Goal: Task Accomplishment & Management: Manage account settings

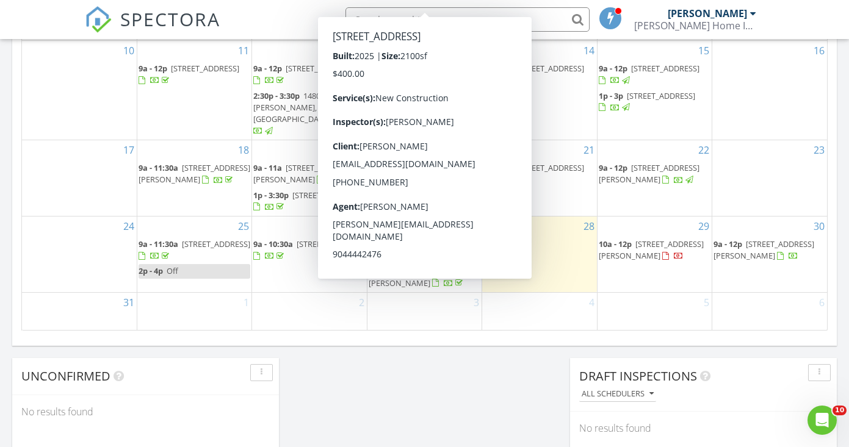
scroll to position [806, 0]
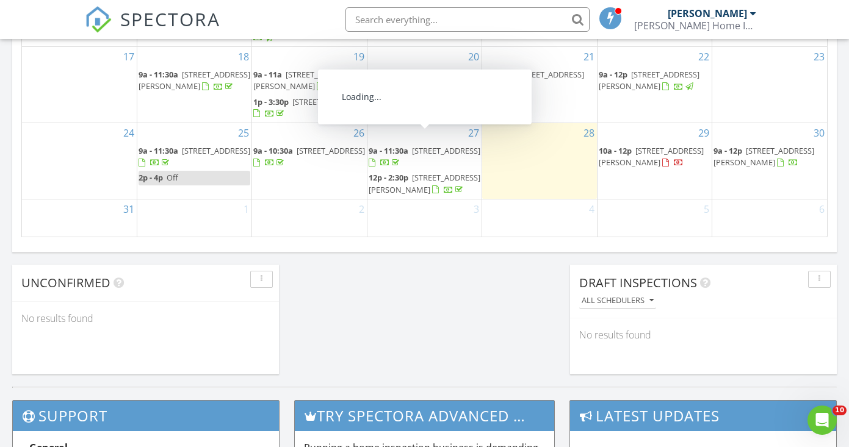
scroll to position [913, 0]
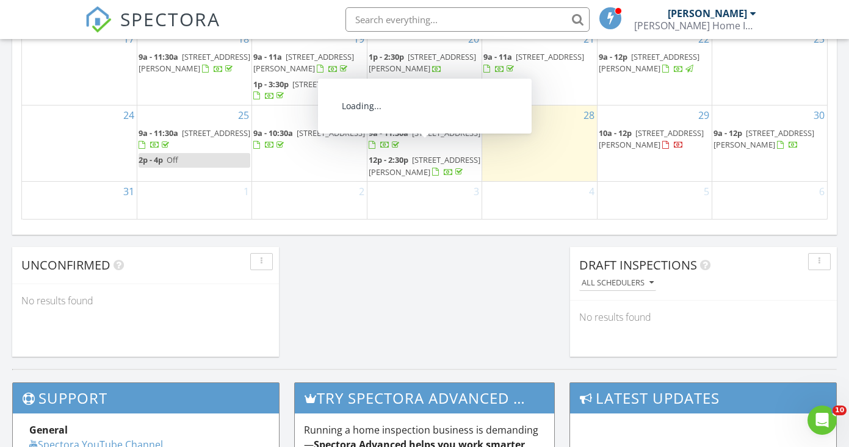
click at [428, 23] on input "text" at bounding box center [467, 19] width 244 height 24
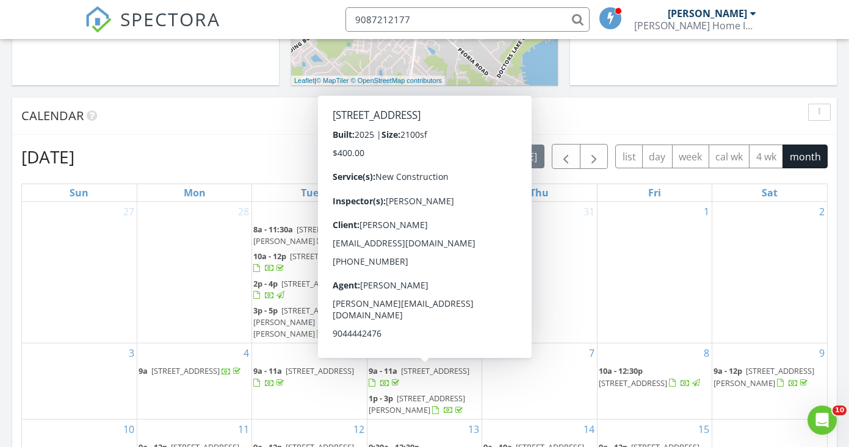
scroll to position [451, 0]
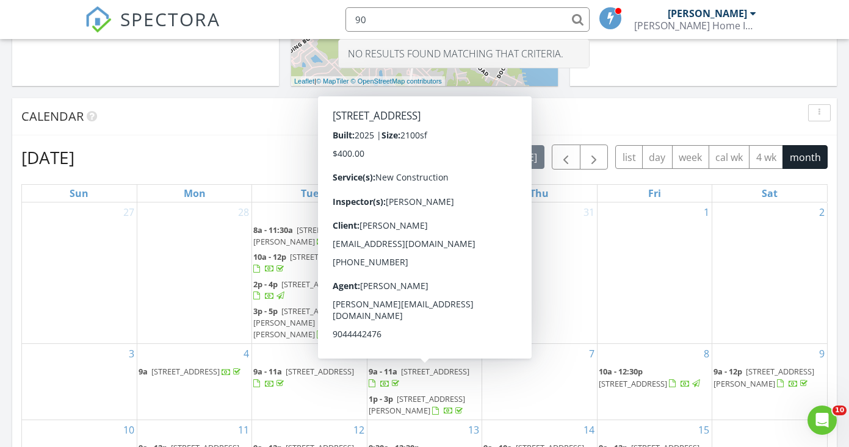
type input "9"
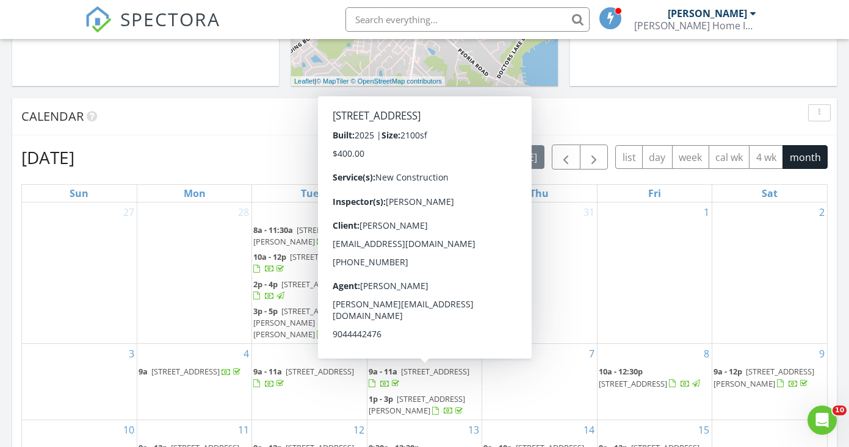
click at [256, 163] on div "August 2025 today list day week cal wk 4 wk month" at bounding box center [424, 157] width 806 height 25
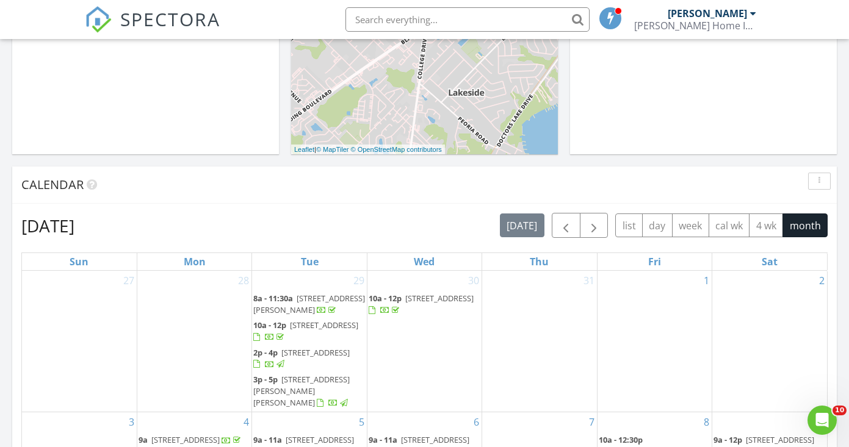
scroll to position [381, 0]
click at [313, 301] on span "[STREET_ADDRESS][PERSON_NAME]" at bounding box center [309, 305] width 112 height 23
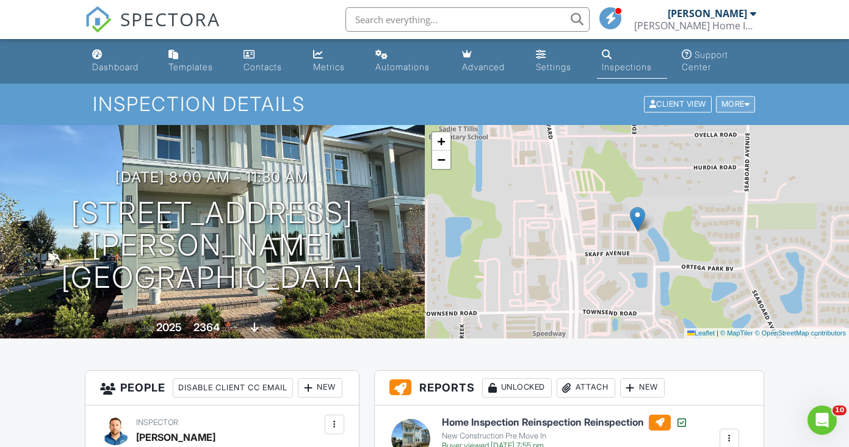
click at [732, 109] on div "More" at bounding box center [736, 104] width 40 height 16
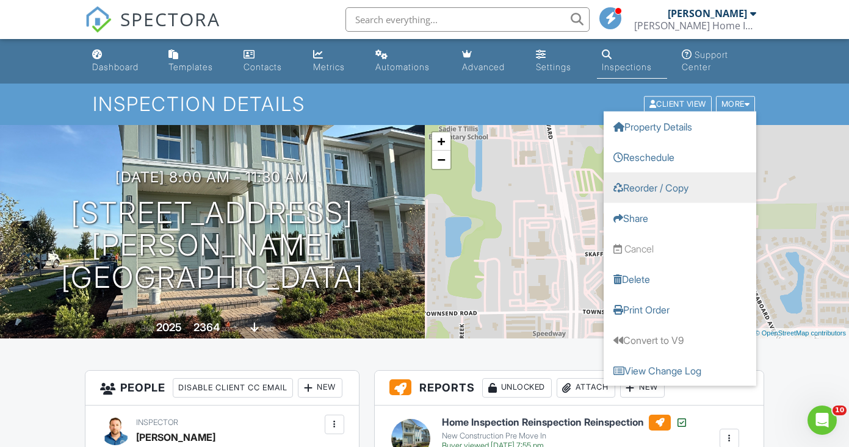
click at [699, 189] on link "Reorder / Copy" at bounding box center [680, 188] width 153 height 31
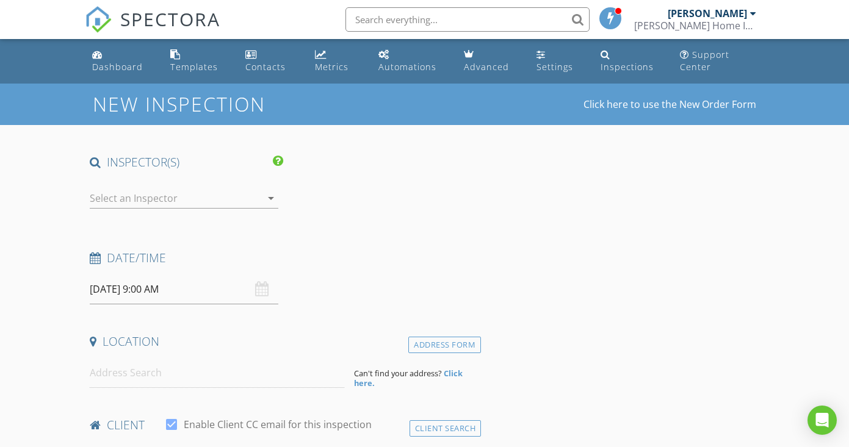
type input "Samantha"
type input "Kennedy"
type input "stkennedy93@gmail.com"
type input "908-721-2177"
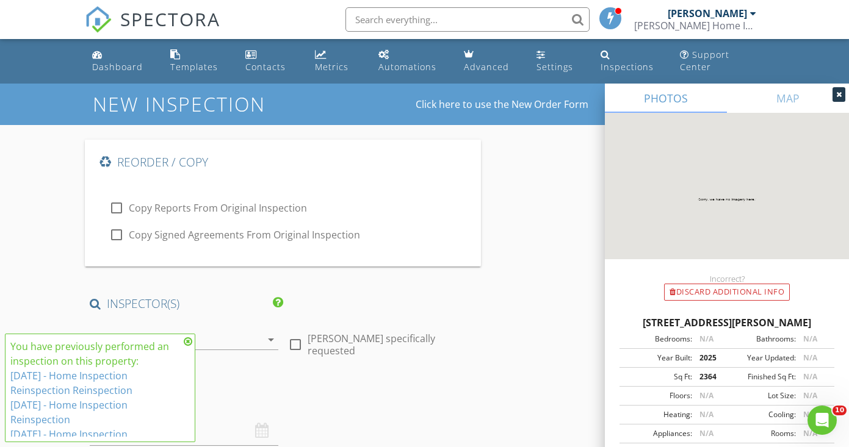
click at [192, 338] on icon at bounding box center [188, 342] width 9 height 10
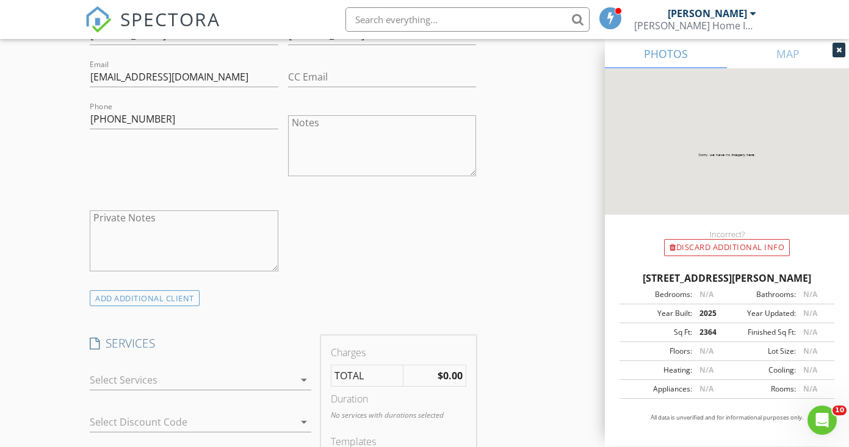
scroll to position [860, 0]
click at [189, 374] on div at bounding box center [192, 380] width 204 height 20
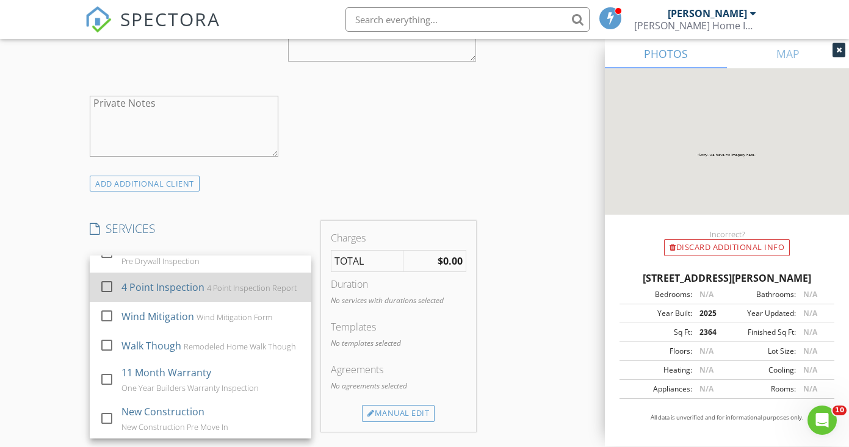
scroll to position [975, 0]
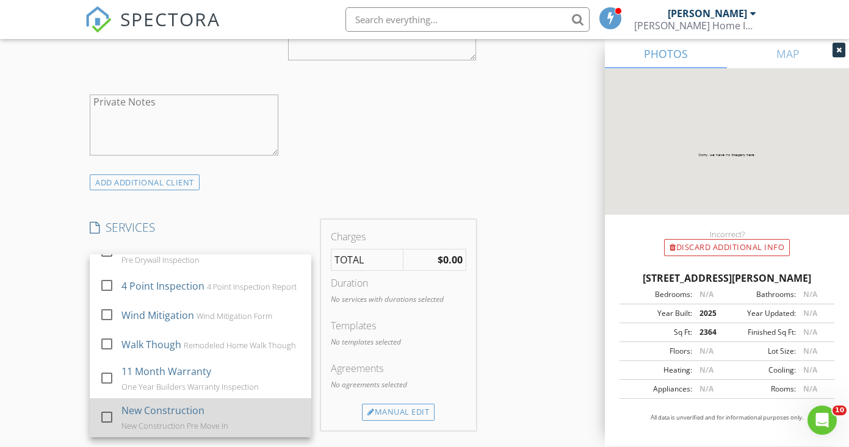
click at [183, 403] on div "New Construction" at bounding box center [162, 410] width 83 height 15
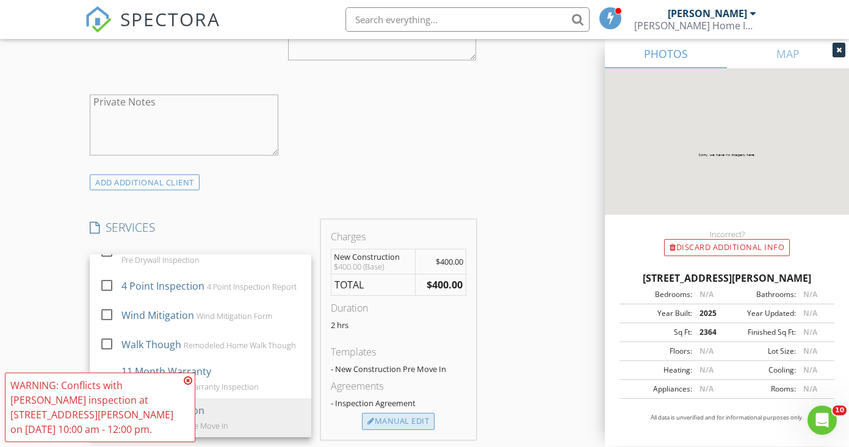
click at [418, 420] on div "Manual Edit" at bounding box center [398, 421] width 73 height 17
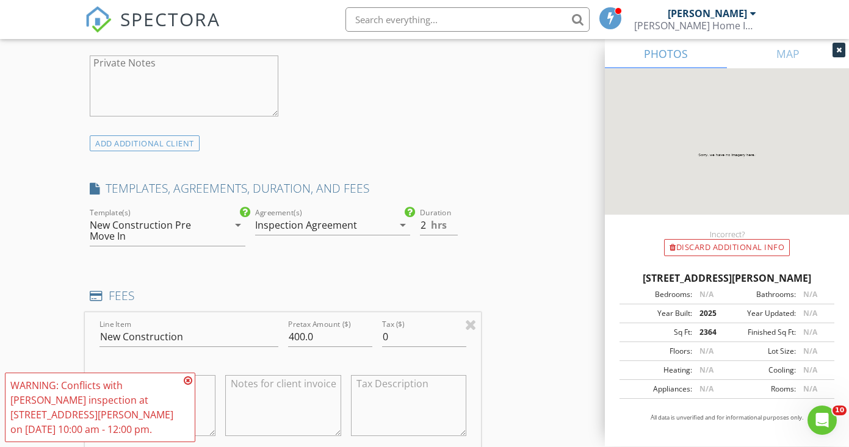
scroll to position [1051, 0]
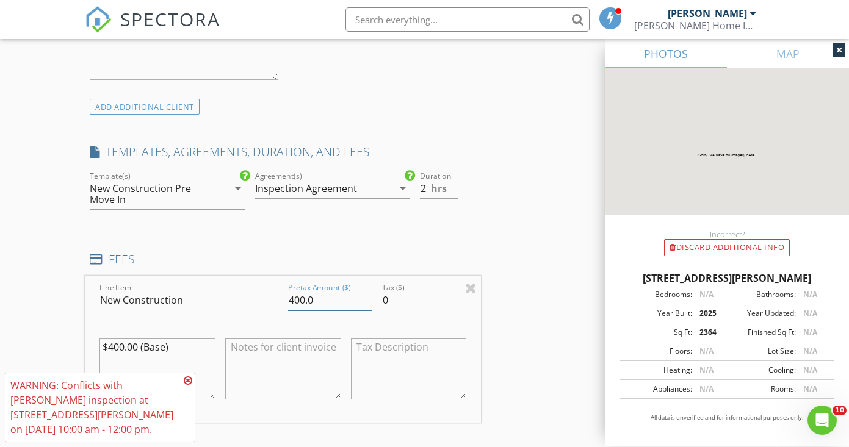
drag, startPoint x: 327, startPoint y: 303, endPoint x: 251, endPoint y: 292, distance: 76.6
click at [251, 292] on div "Line Item New Construction Pretax Amount ($) 400.0 Tax ($) 0 $400.00 (Base)" at bounding box center [283, 349] width 396 height 147
type input "450.00"
click at [245, 255] on h4 "FEES" at bounding box center [283, 259] width 386 height 16
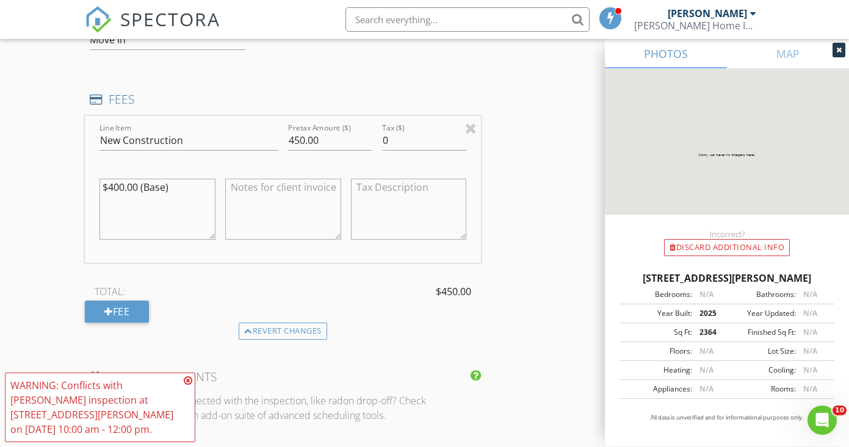
scroll to position [1216, 0]
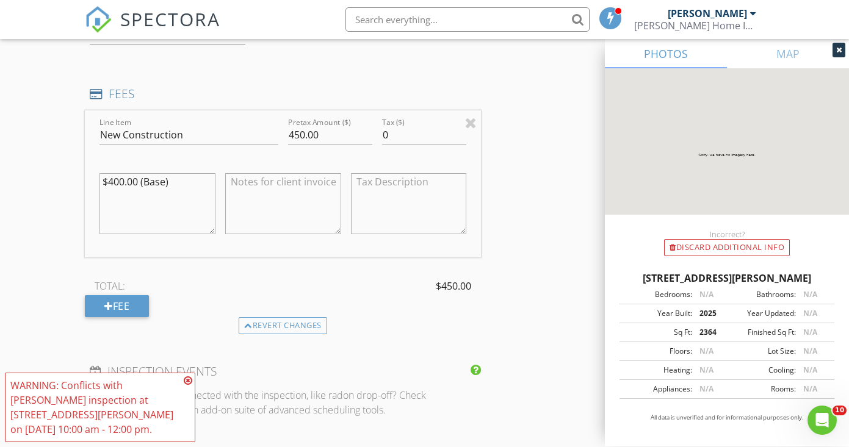
click at [190, 381] on icon at bounding box center [188, 381] width 9 height 10
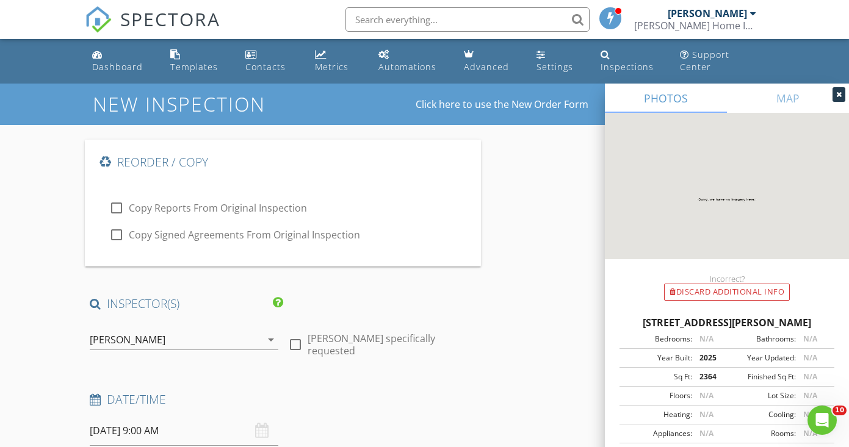
scroll to position [0, 0]
click at [117, 211] on div at bounding box center [116, 208] width 21 height 21
checkbox input "true"
click at [116, 237] on div at bounding box center [116, 235] width 21 height 21
checkbox input "true"
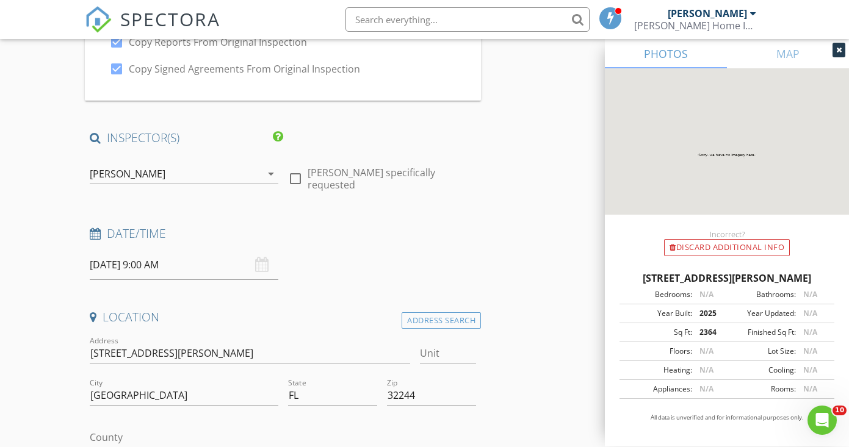
scroll to position [167, 0]
click at [194, 263] on input "08/29/2025 9:00 AM" at bounding box center [184, 265] width 189 height 30
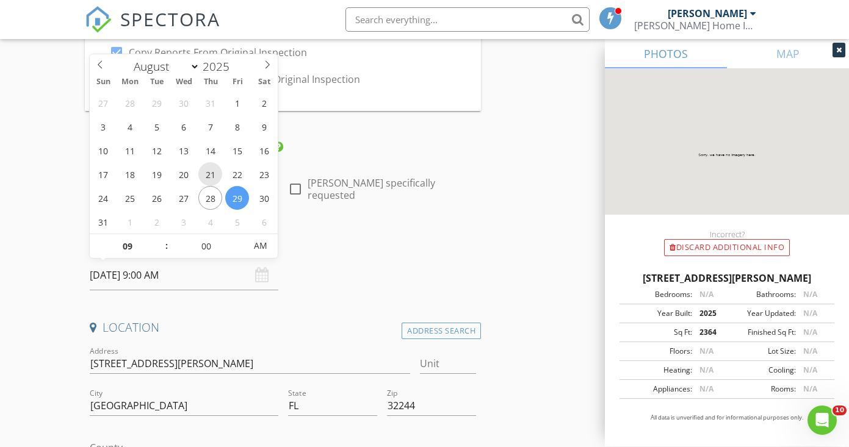
scroll to position [151, 0]
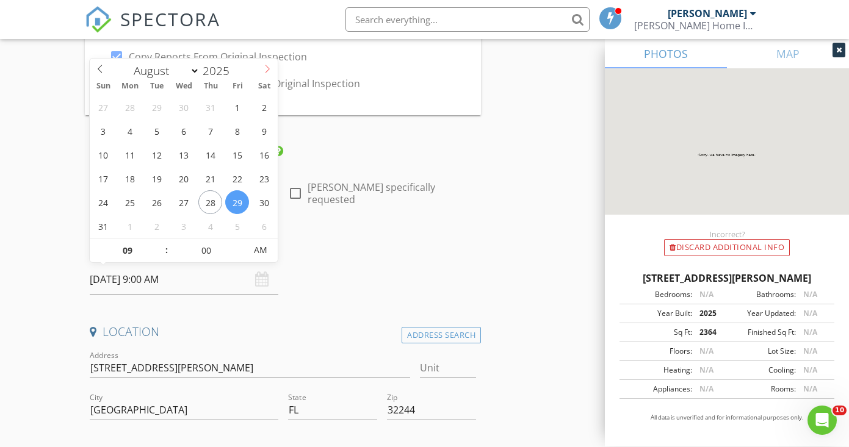
select select "8"
click at [264, 71] on icon at bounding box center [267, 69] width 9 height 9
type input "09/03/2025 9:00 AM"
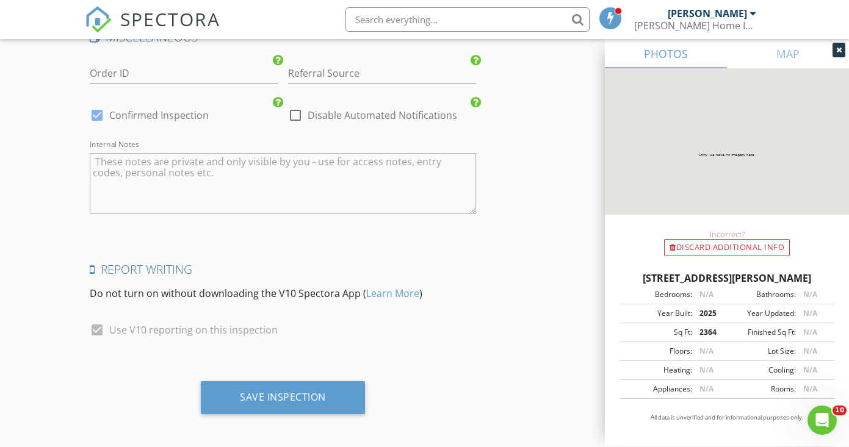
scroll to position [2017, 0]
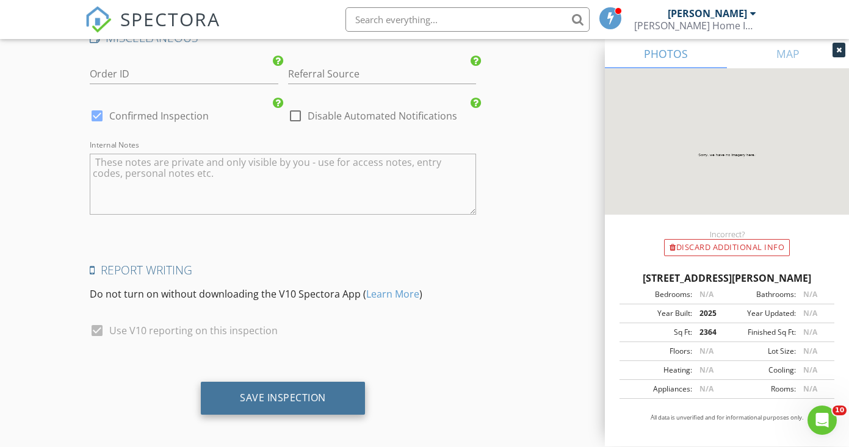
click at [322, 382] on div "Save Inspection" at bounding box center [283, 398] width 164 height 33
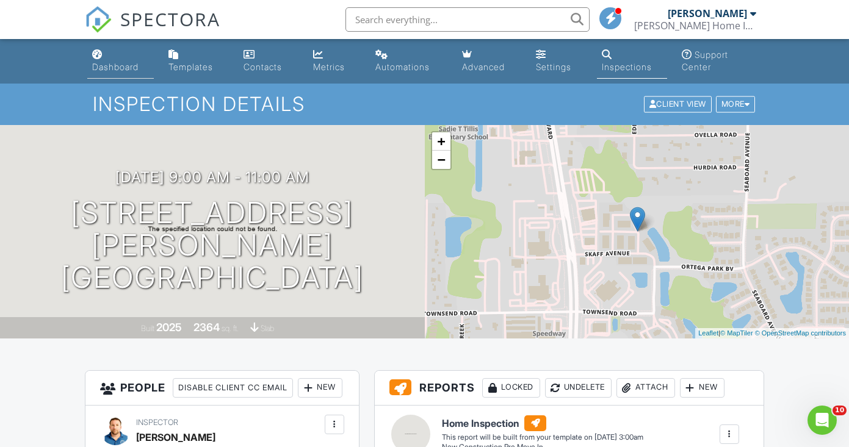
click at [131, 63] on div "Dashboard" at bounding box center [115, 67] width 46 height 10
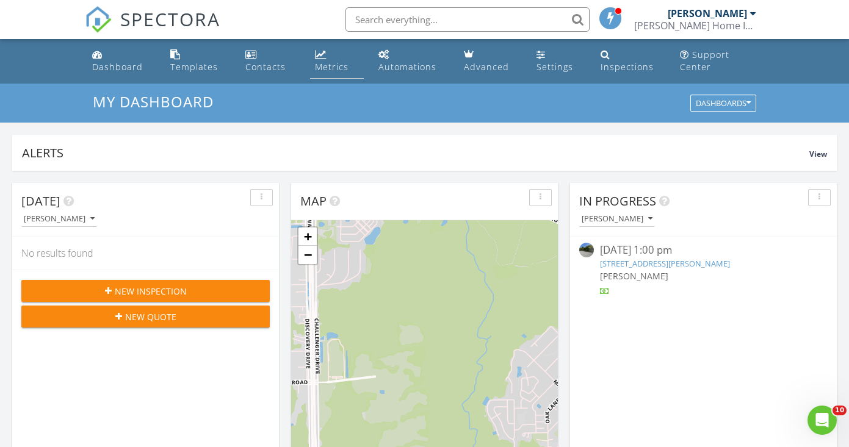
click at [328, 65] on div "Metrics" at bounding box center [332, 67] width 34 height 12
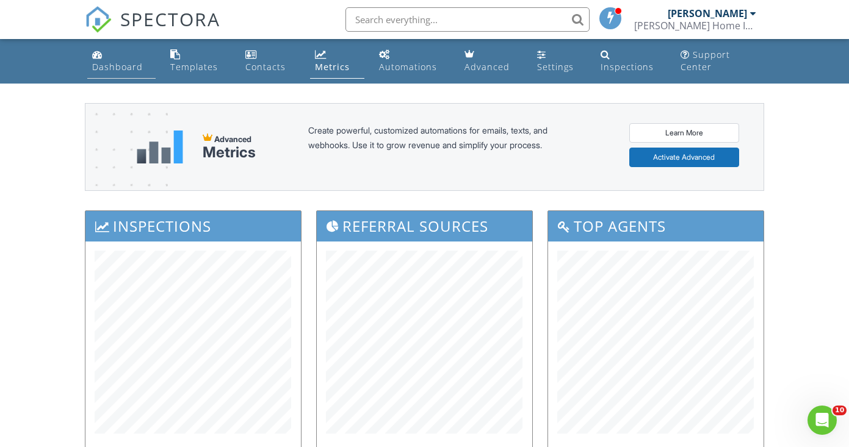
click at [126, 64] on div "Dashboard" at bounding box center [117, 67] width 51 height 12
